Goal: Obtain resource: Obtain resource

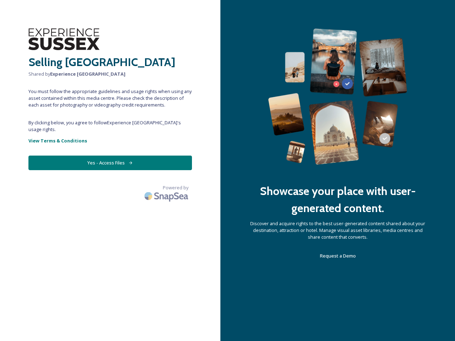
click at [227, 171] on div "Showcase your place with user-generated content. Discover and acquire rights to…" at bounding box center [337, 170] width 234 height 341
click at [110, 156] on button "Yes - Access Files" at bounding box center [109, 163] width 163 height 15
click at [167, 188] on img at bounding box center [167, 196] width 50 height 17
click at [227, 171] on div "Showcase your place with user-generated content. Discover and acquire rights to…" at bounding box center [337, 170] width 234 height 341
click at [110, 156] on button "Yes - Access Files" at bounding box center [109, 163] width 163 height 15
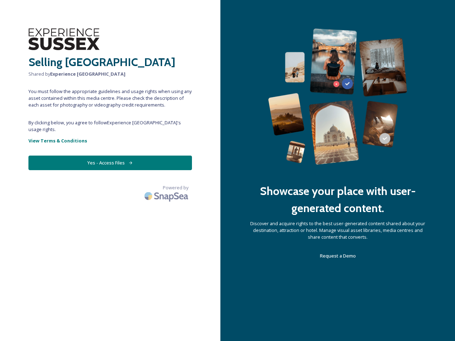
click at [167, 188] on img at bounding box center [167, 196] width 50 height 17
